Goal: Transaction & Acquisition: Purchase product/service

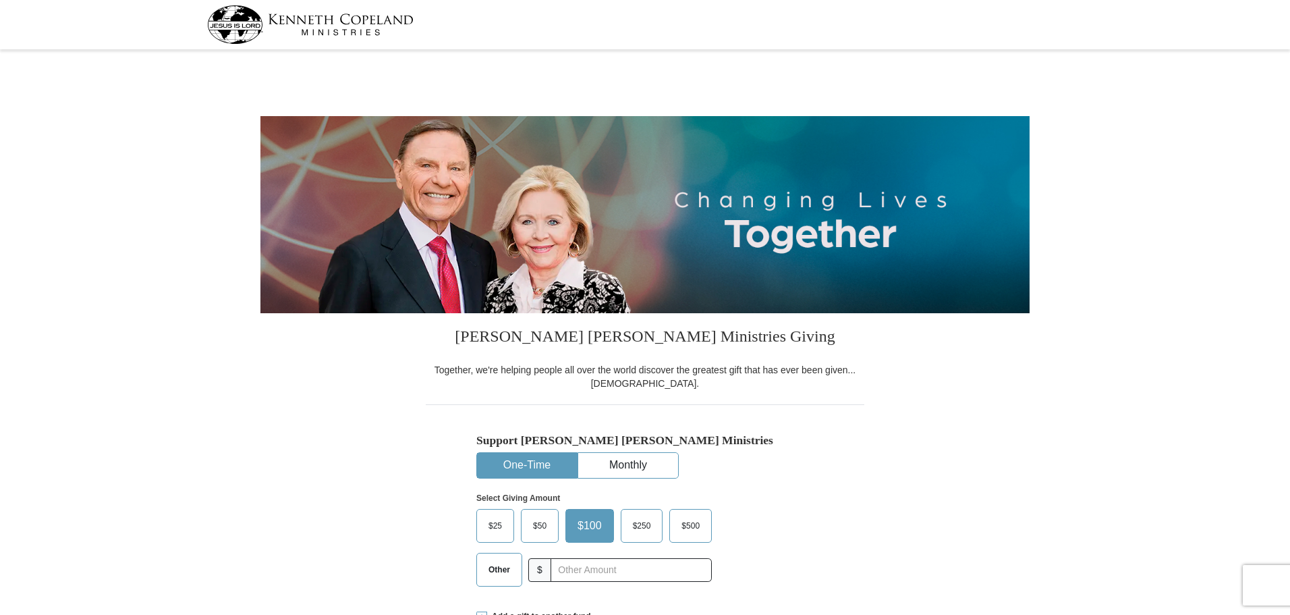
select select "IL"
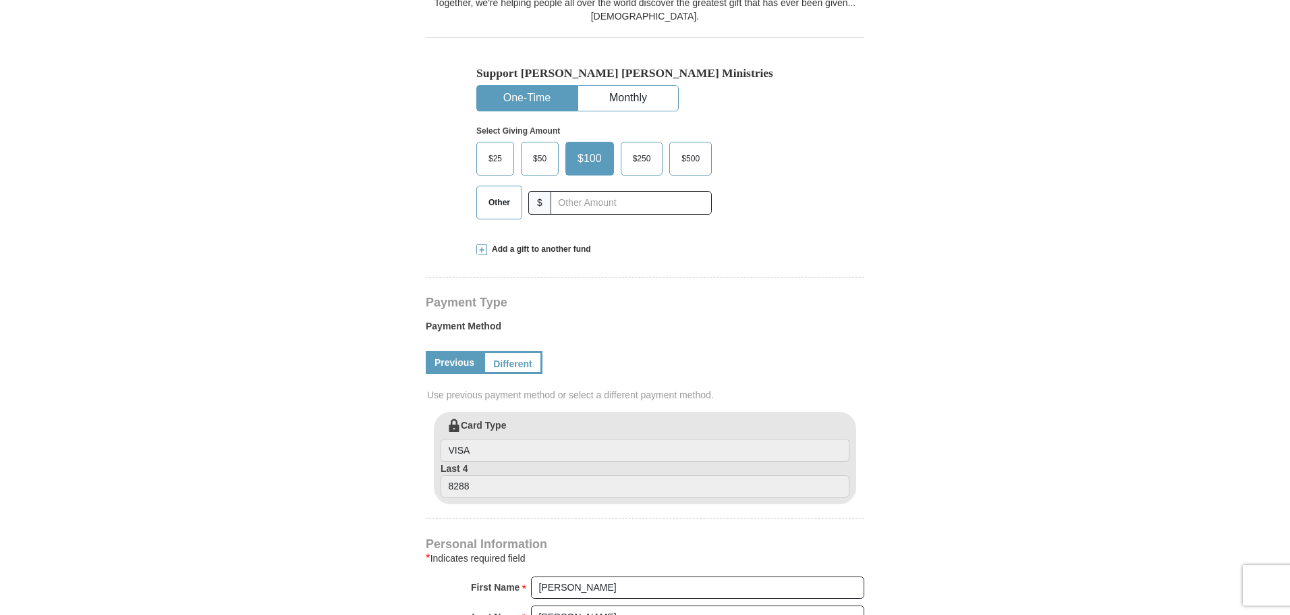
scroll to position [378, 0]
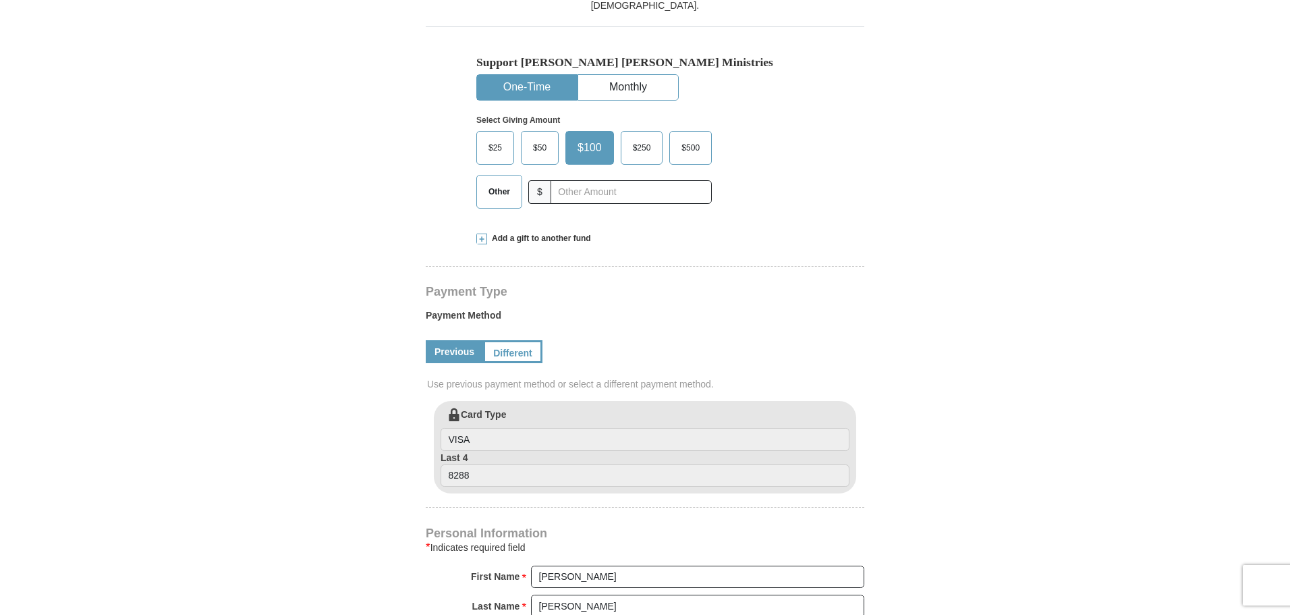
click at [667, 147] on div "$25 $50 $100 $250 $500" at bounding box center [593, 148] width 235 height 34
click at [706, 149] on span "$500" at bounding box center [691, 148] width 32 height 20
click at [0, 0] on input "$500" at bounding box center [0, 0] width 0 height 0
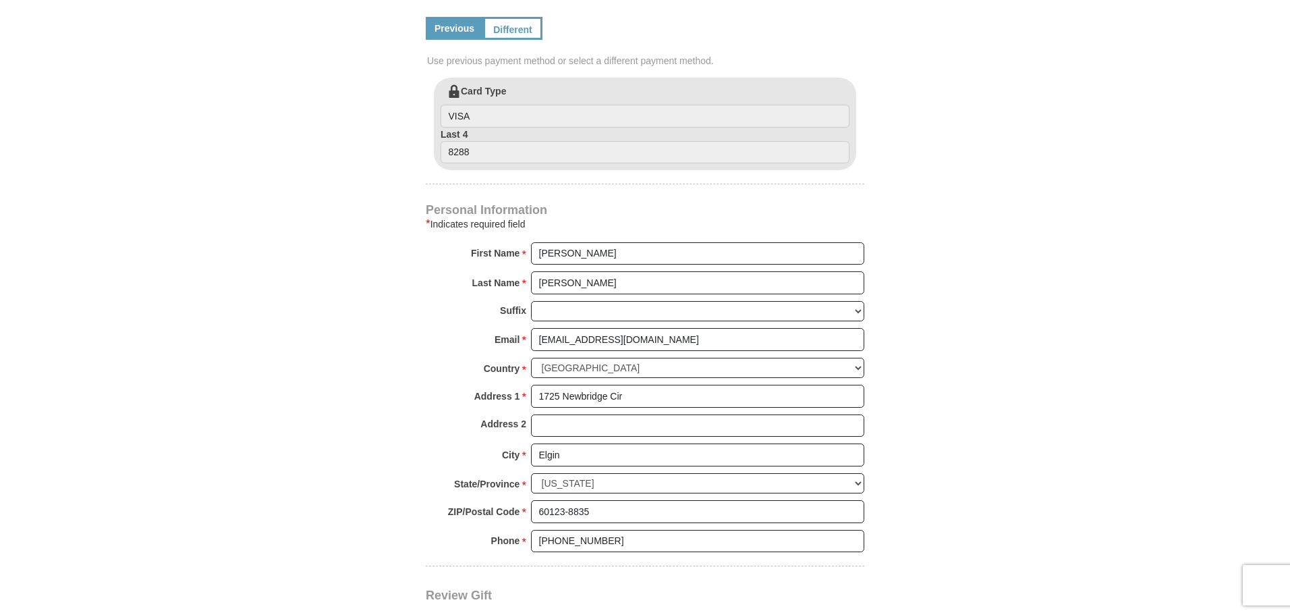
scroll to position [702, 0]
click at [538, 22] on link "Different" at bounding box center [511, 27] width 57 height 23
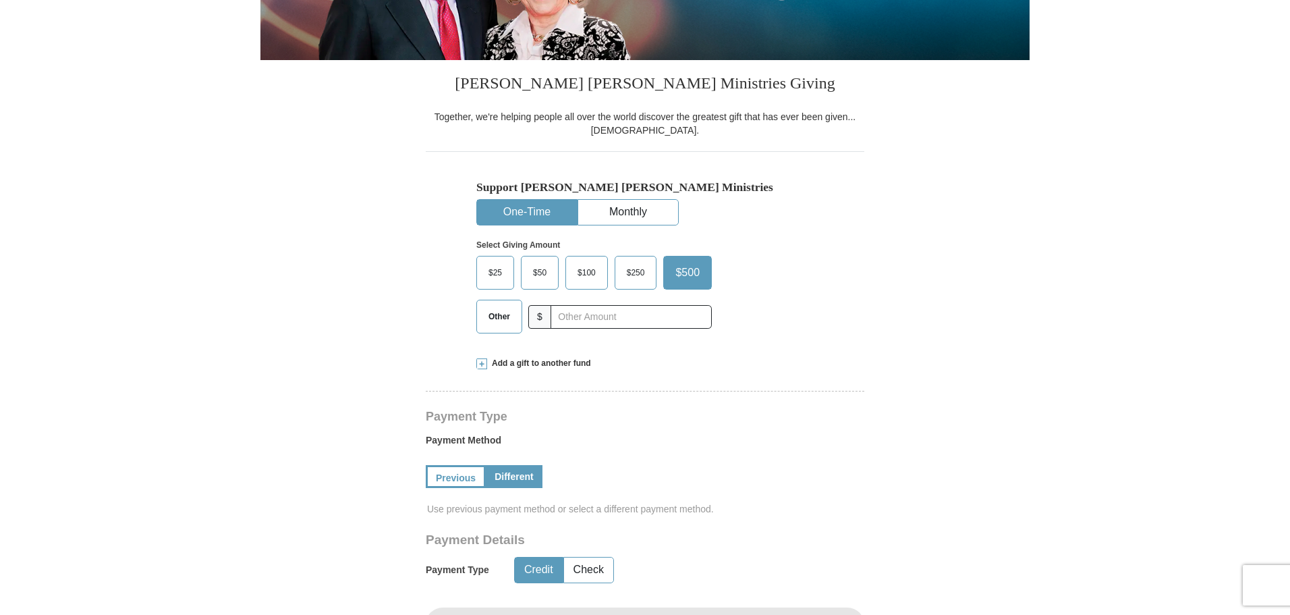
scroll to position [216, 0]
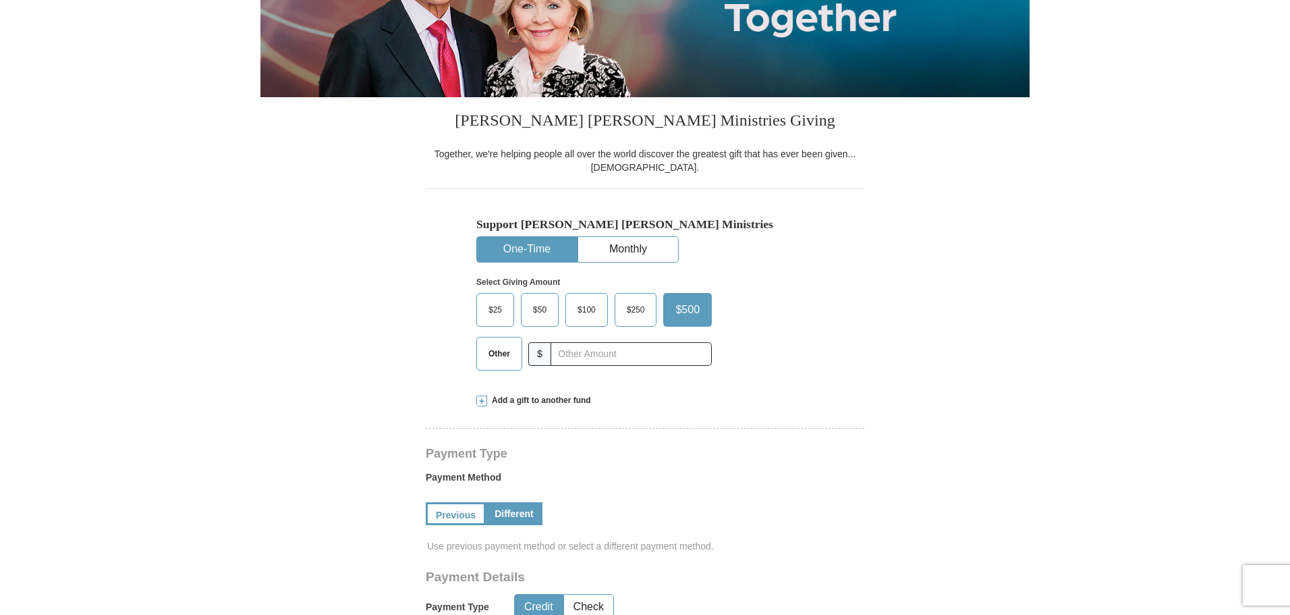
click at [640, 318] on span "$250" at bounding box center [636, 310] width 32 height 20
click at [0, 0] on input "$250" at bounding box center [0, 0] width 0 height 0
click at [479, 397] on span at bounding box center [481, 400] width 11 height 11
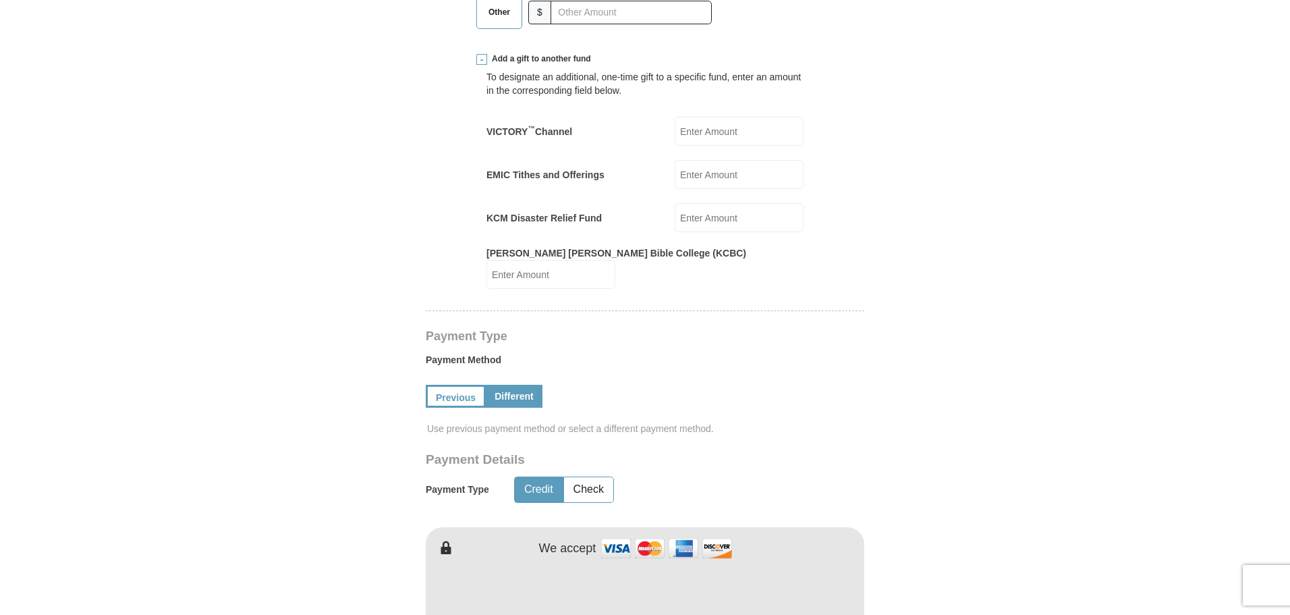
scroll to position [594, 0]
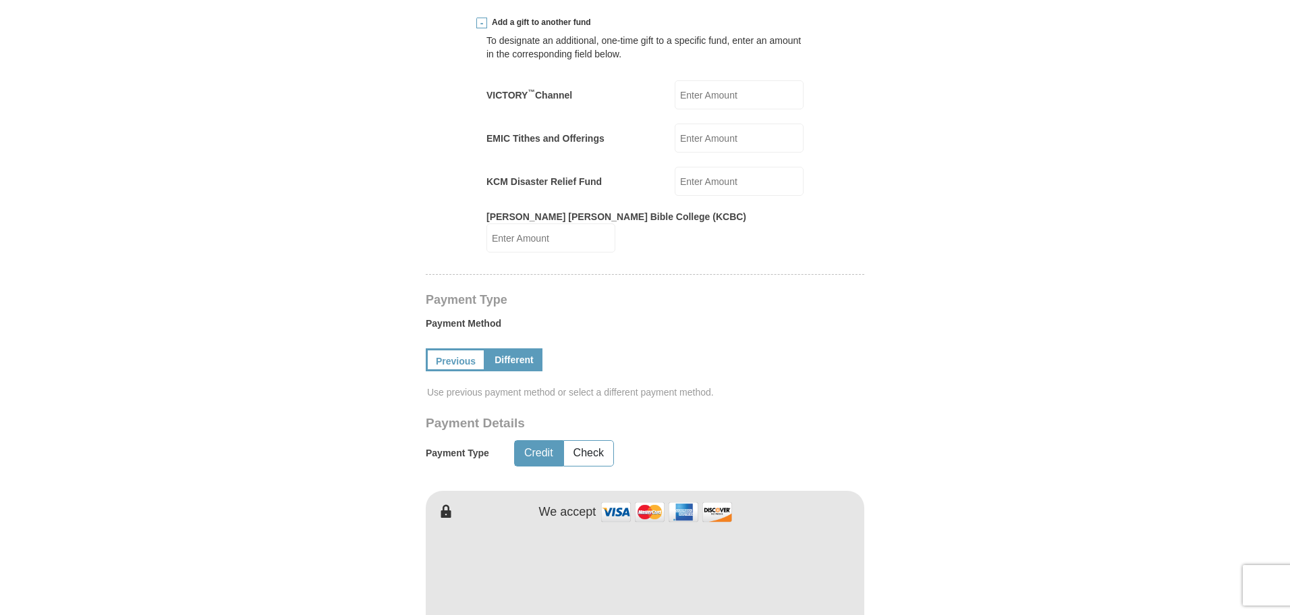
click at [718, 132] on input "EMIC Tithes and Offerings" at bounding box center [739, 137] width 129 height 29
type input "250"
click at [819, 310] on div "Payment Method Previous Different Use previous payment method or select a diffe…" at bounding box center [645, 359] width 439 height 99
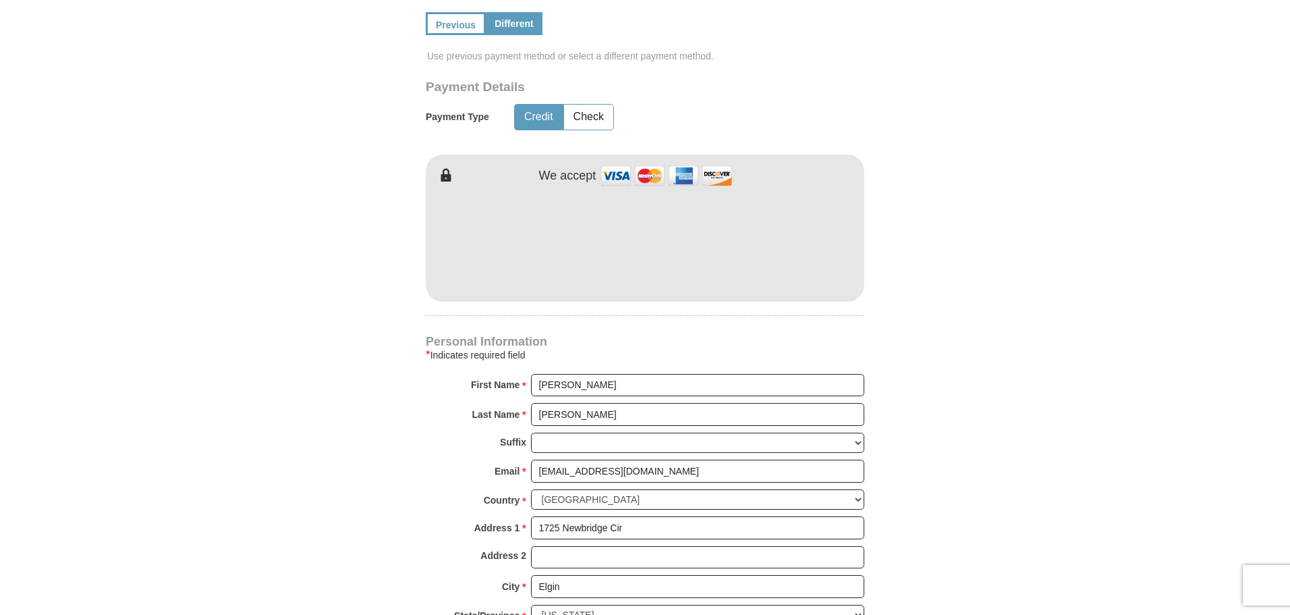
scroll to position [945, 0]
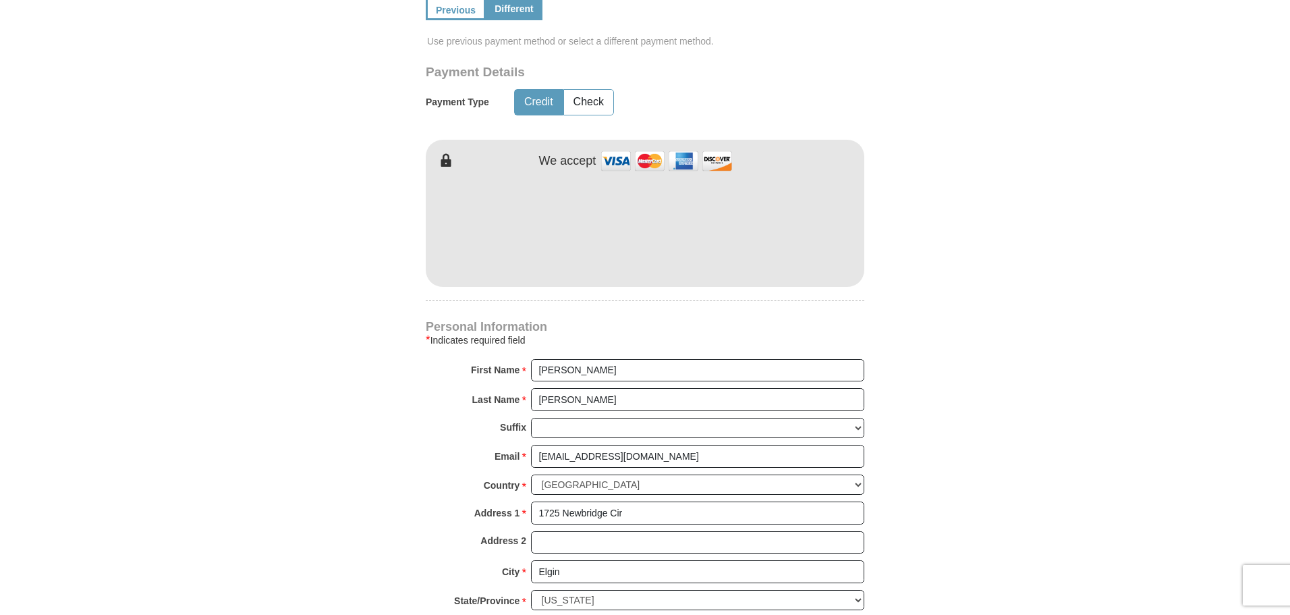
click at [482, 390] on strong "Last Name" at bounding box center [496, 399] width 48 height 19
click at [531, 388] on input "Hartwell" at bounding box center [697, 399] width 333 height 23
click at [330, 267] on form "Kenneth Copeland Ministries Giving Together, we're helping people all over the …" at bounding box center [644, 26] width 769 height 1835
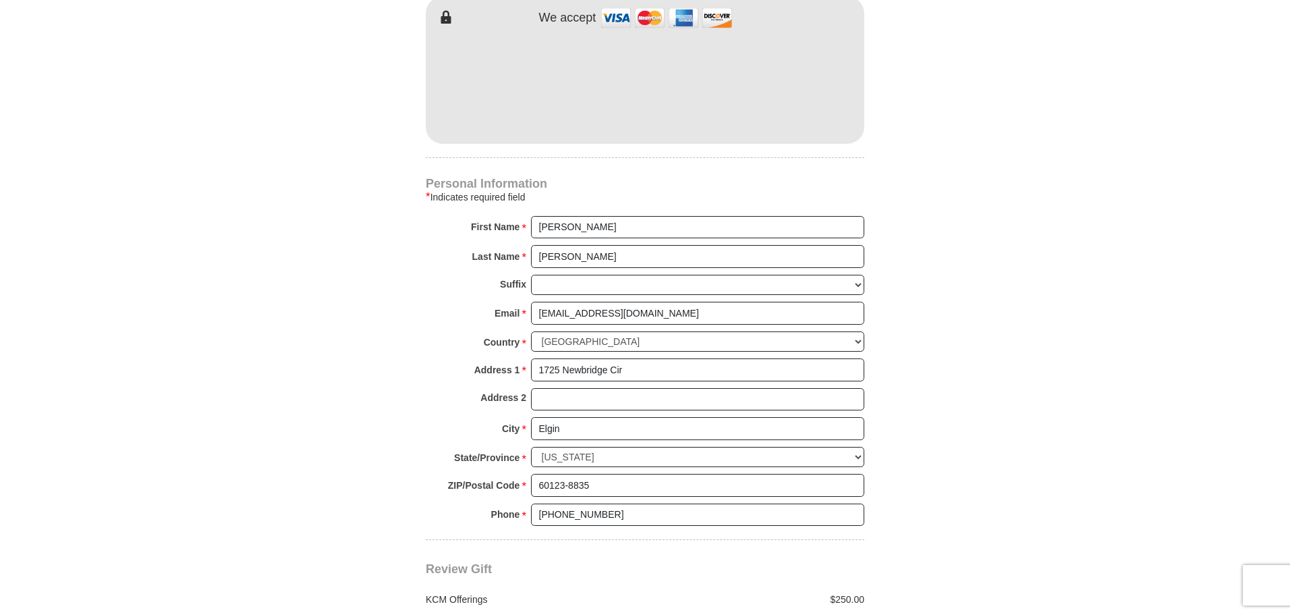
scroll to position [1080, 0]
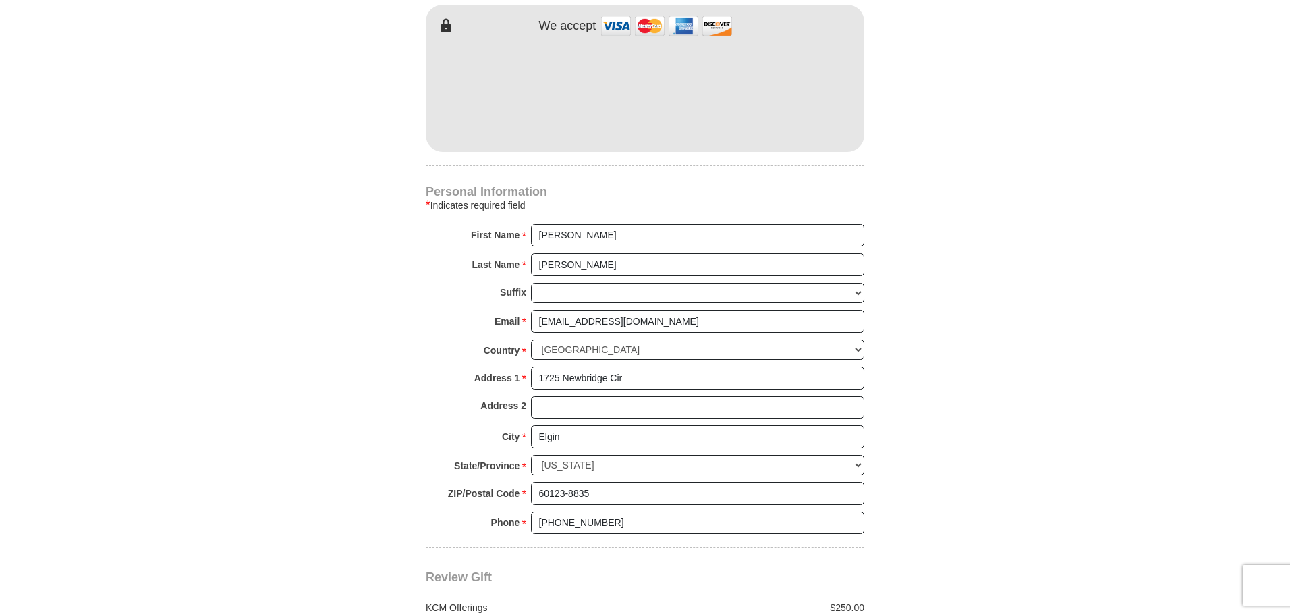
click at [498, 267] on div "Last Name *" at bounding box center [501, 268] width 59 height 30
click at [596, 231] on input "Tish" at bounding box center [697, 235] width 333 height 23
type input "Todd"
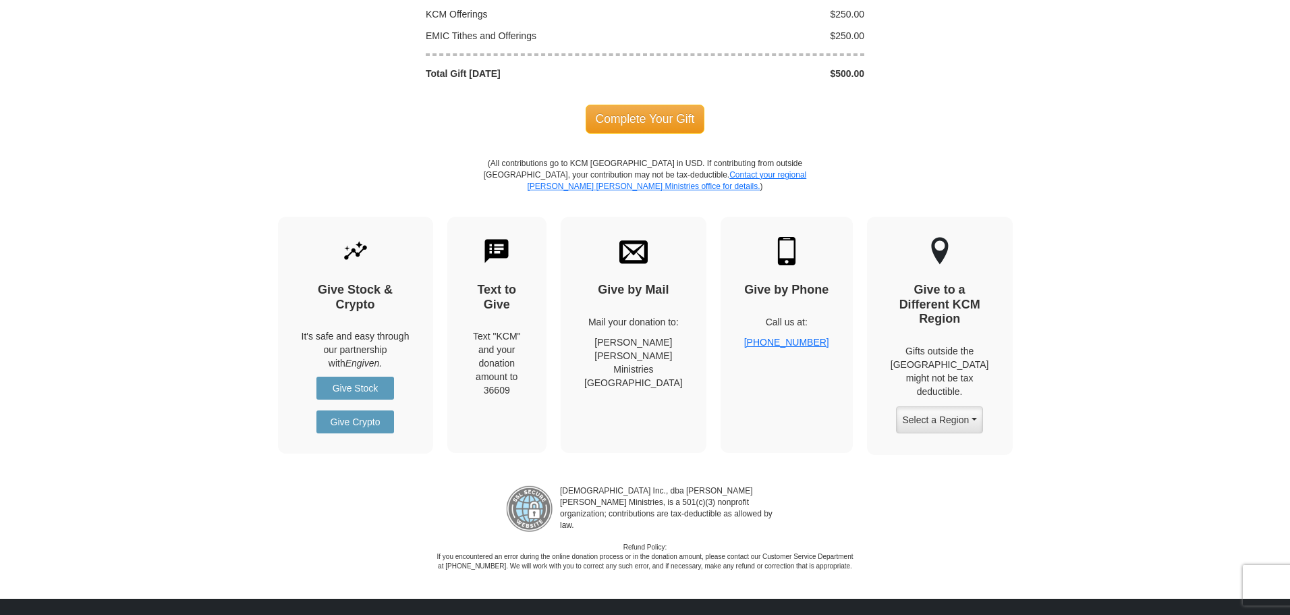
scroll to position [1673, 0]
click at [590, 104] on span "Complete Your Gift" at bounding box center [645, 118] width 119 height 28
